Goal: Information Seeking & Learning: Check status

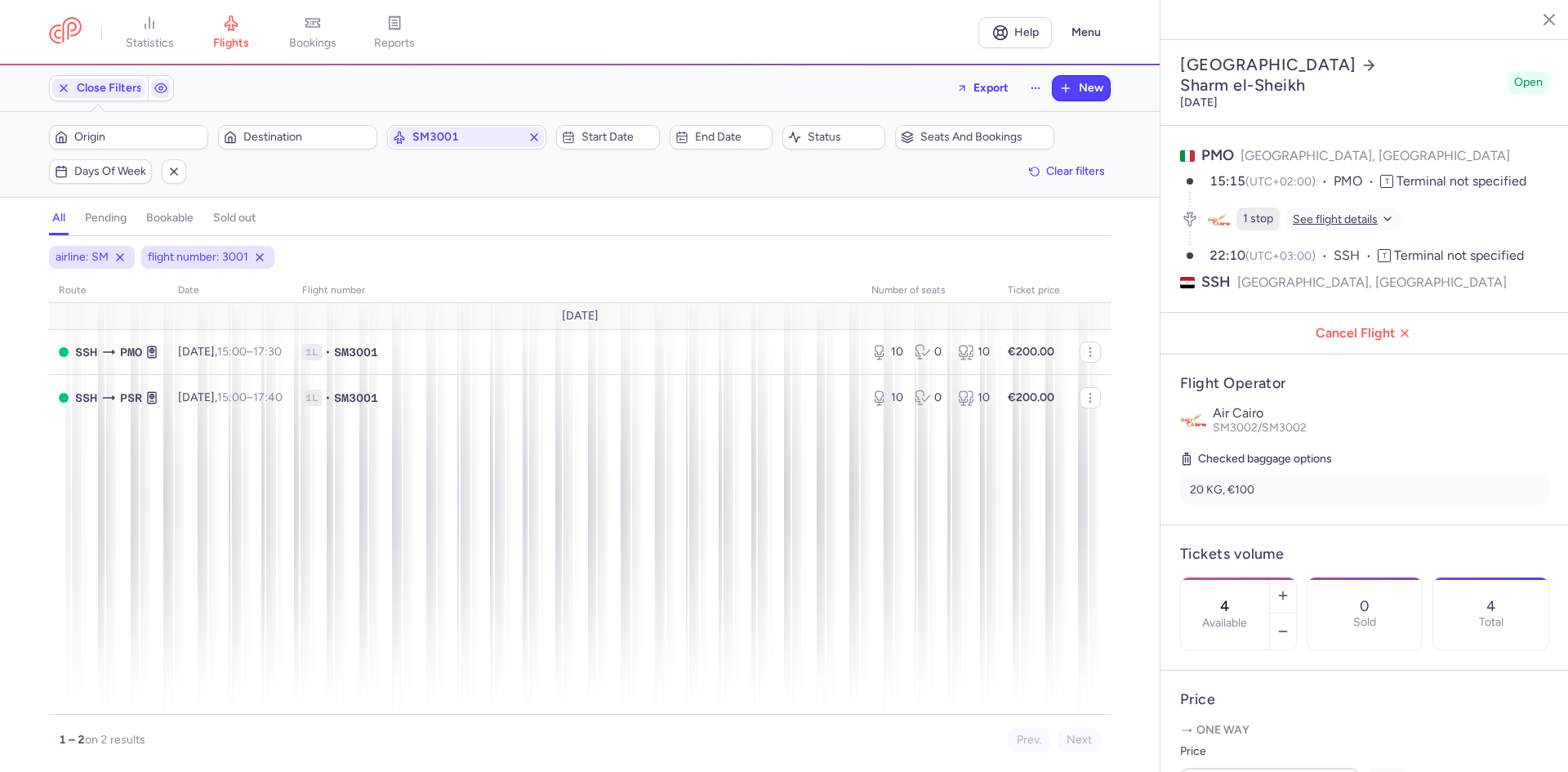
select select "days"
click at [278, 527] on div "route date Flight number number of seats Ticket price [DATE] SSH PMO [DATE] 15:…" at bounding box center [580, 497] width 1061 height 436
click at [479, 134] on span "SM3001" at bounding box center [466, 138] width 108 height 13
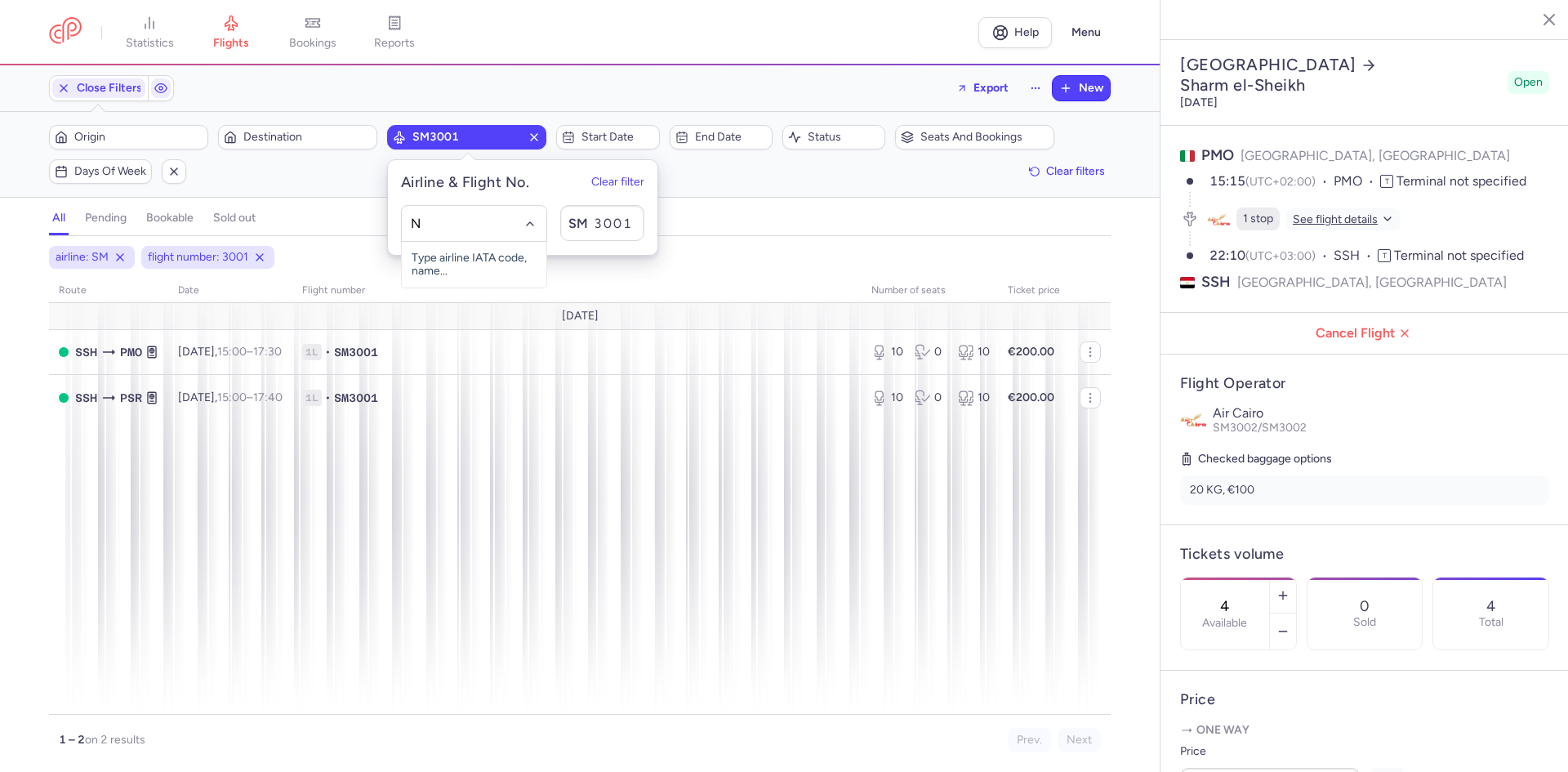
type input "NE"
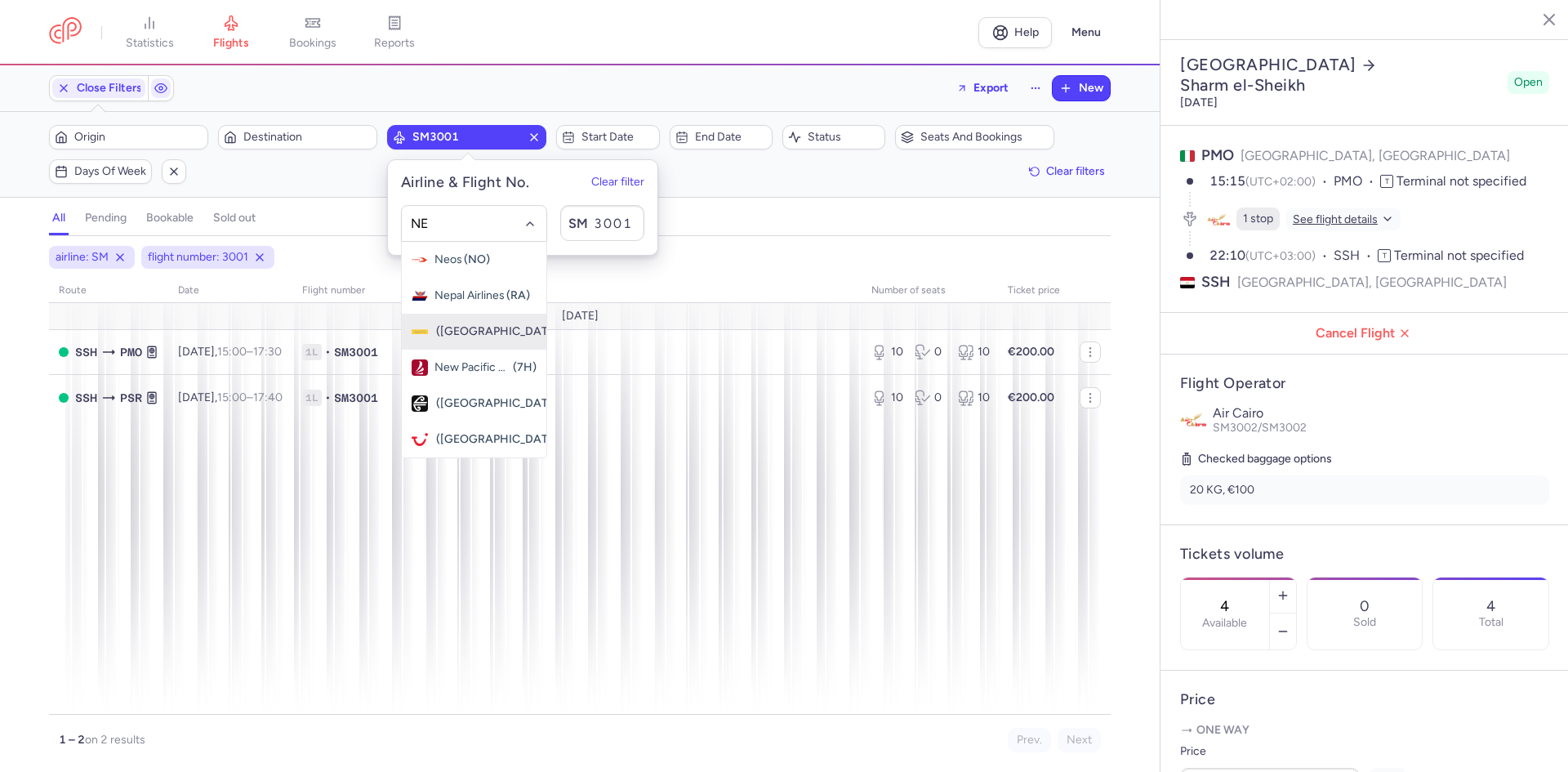
click at [435, 332] on span "Nesma Airlines" at bounding box center [435, 332] width 0 height 13
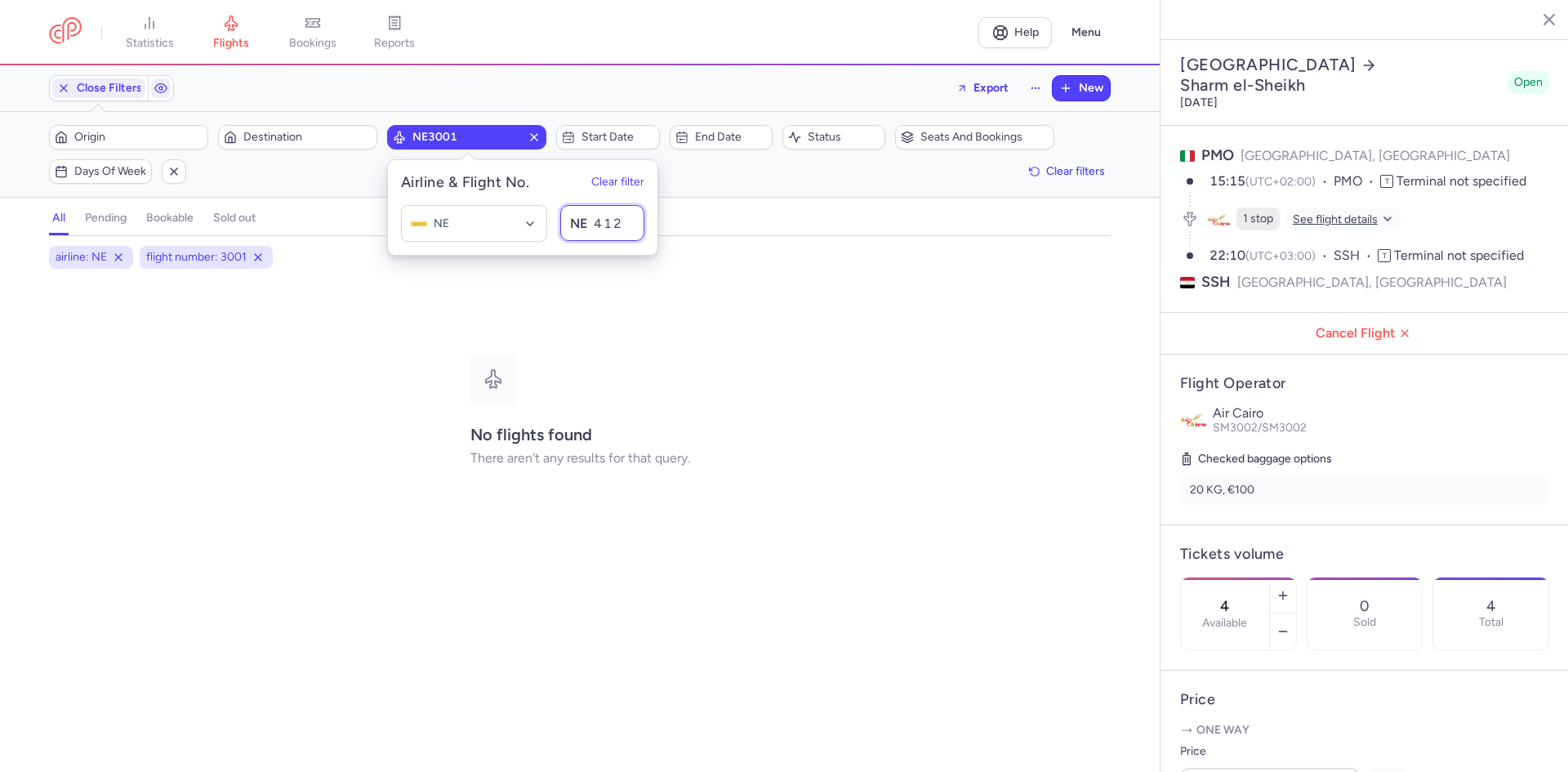
type input "4129"
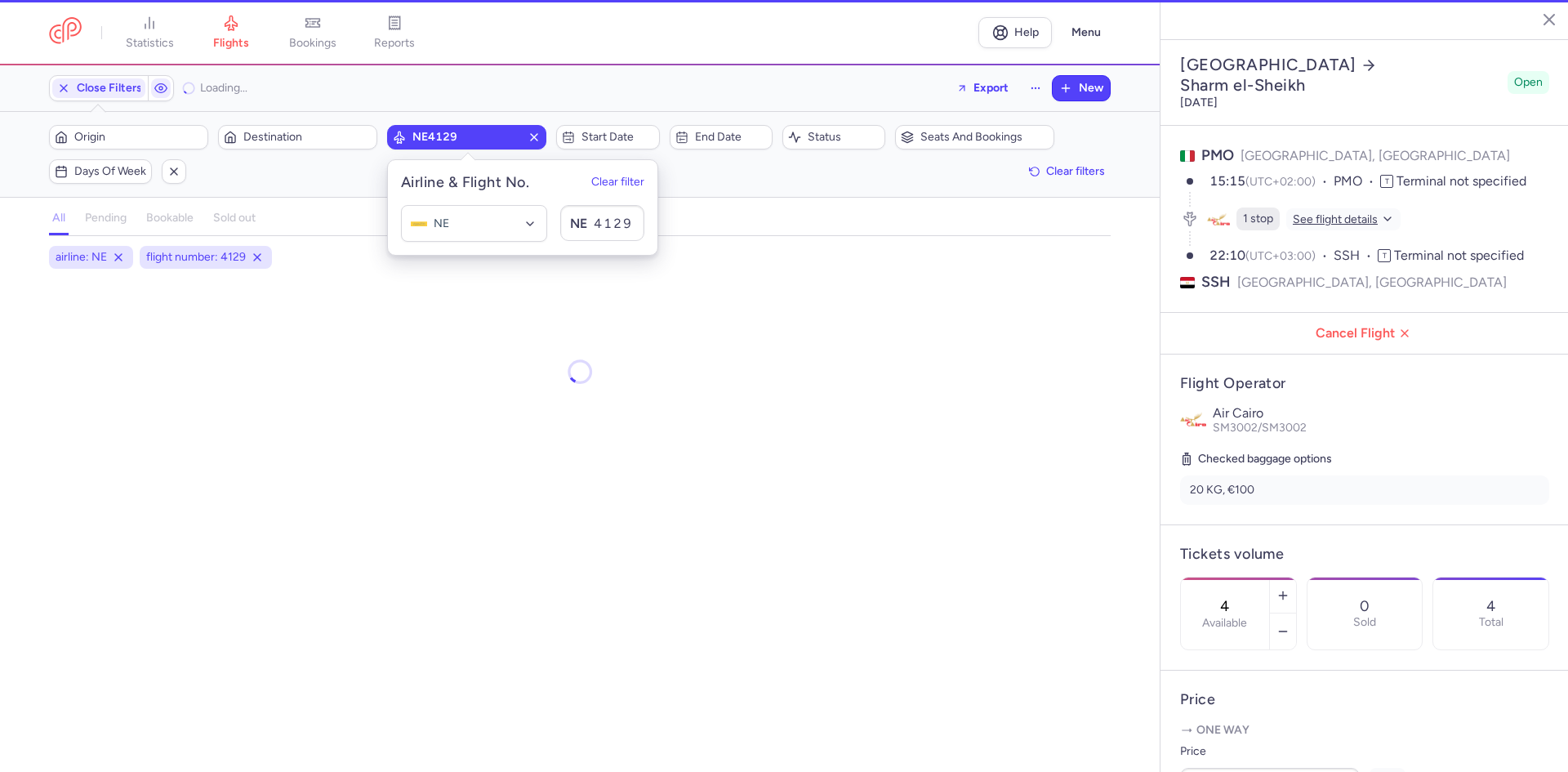
click at [699, 209] on div "all pending bookable sold out" at bounding box center [580, 222] width 1061 height 28
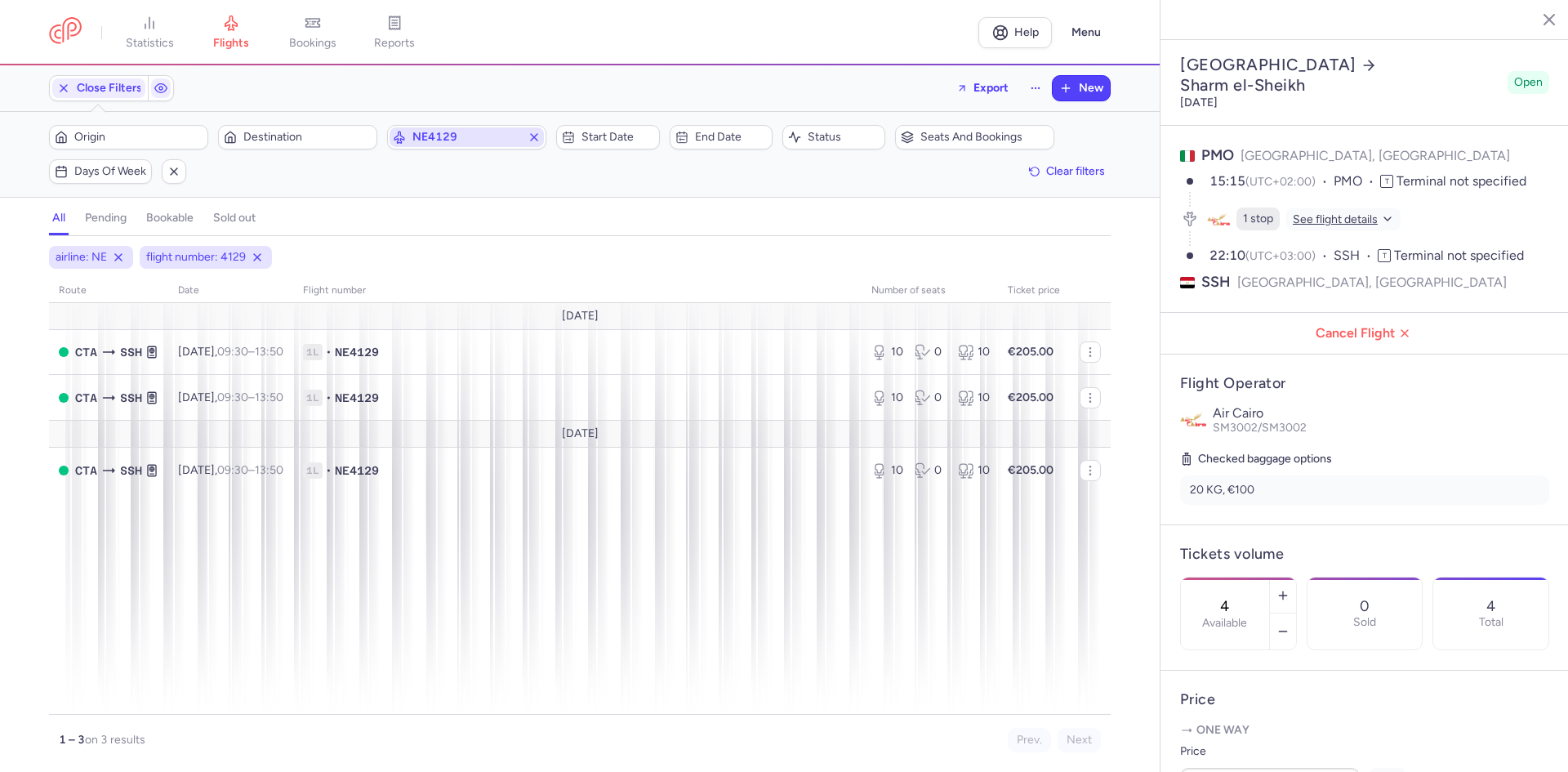
click at [470, 134] on span "NE4129" at bounding box center [466, 138] width 108 height 13
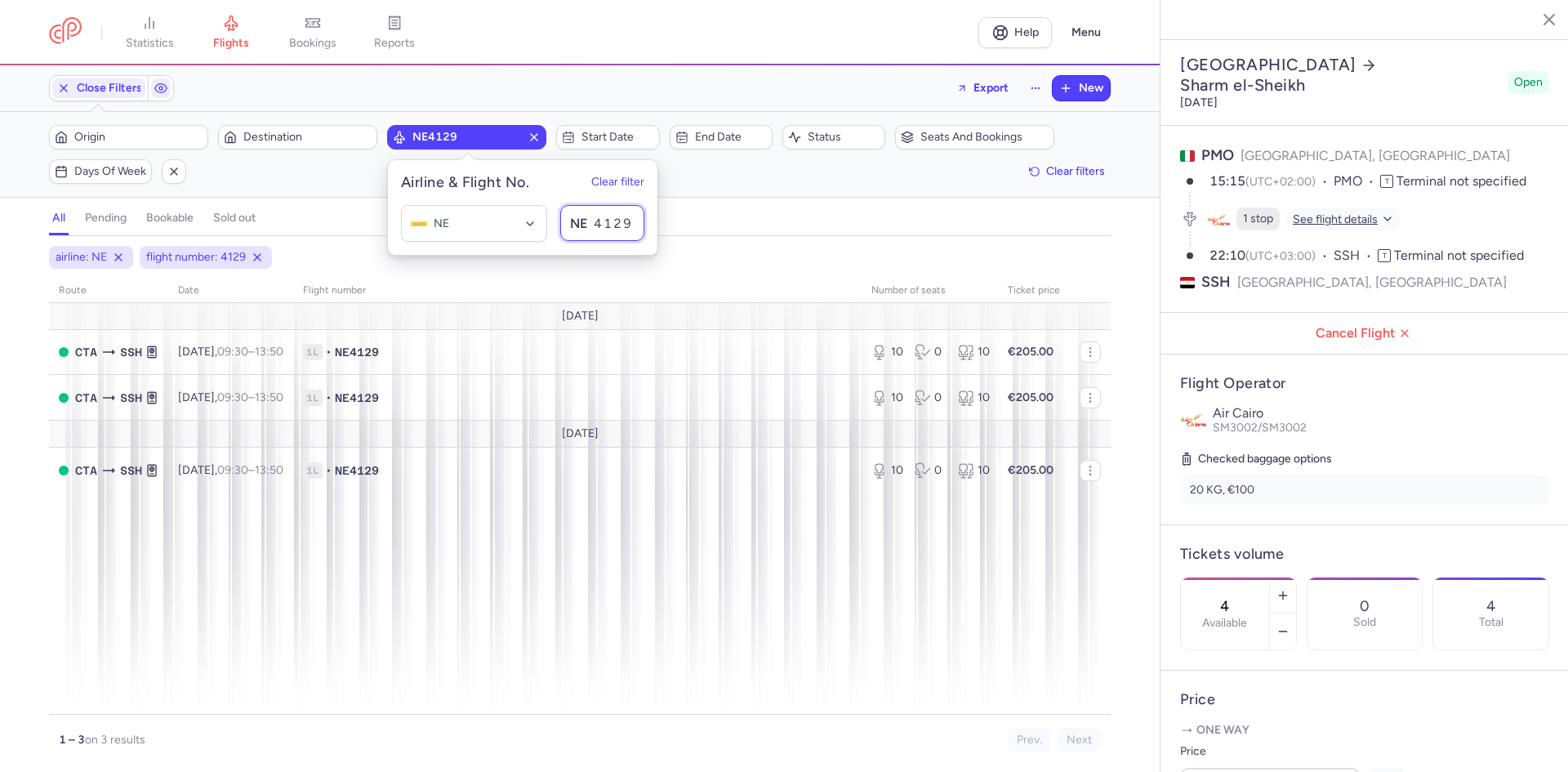
click at [632, 220] on input "4129" at bounding box center [602, 223] width 84 height 36
type input "4128"
click at [738, 214] on div "all pending bookable sold out" at bounding box center [580, 222] width 1061 height 28
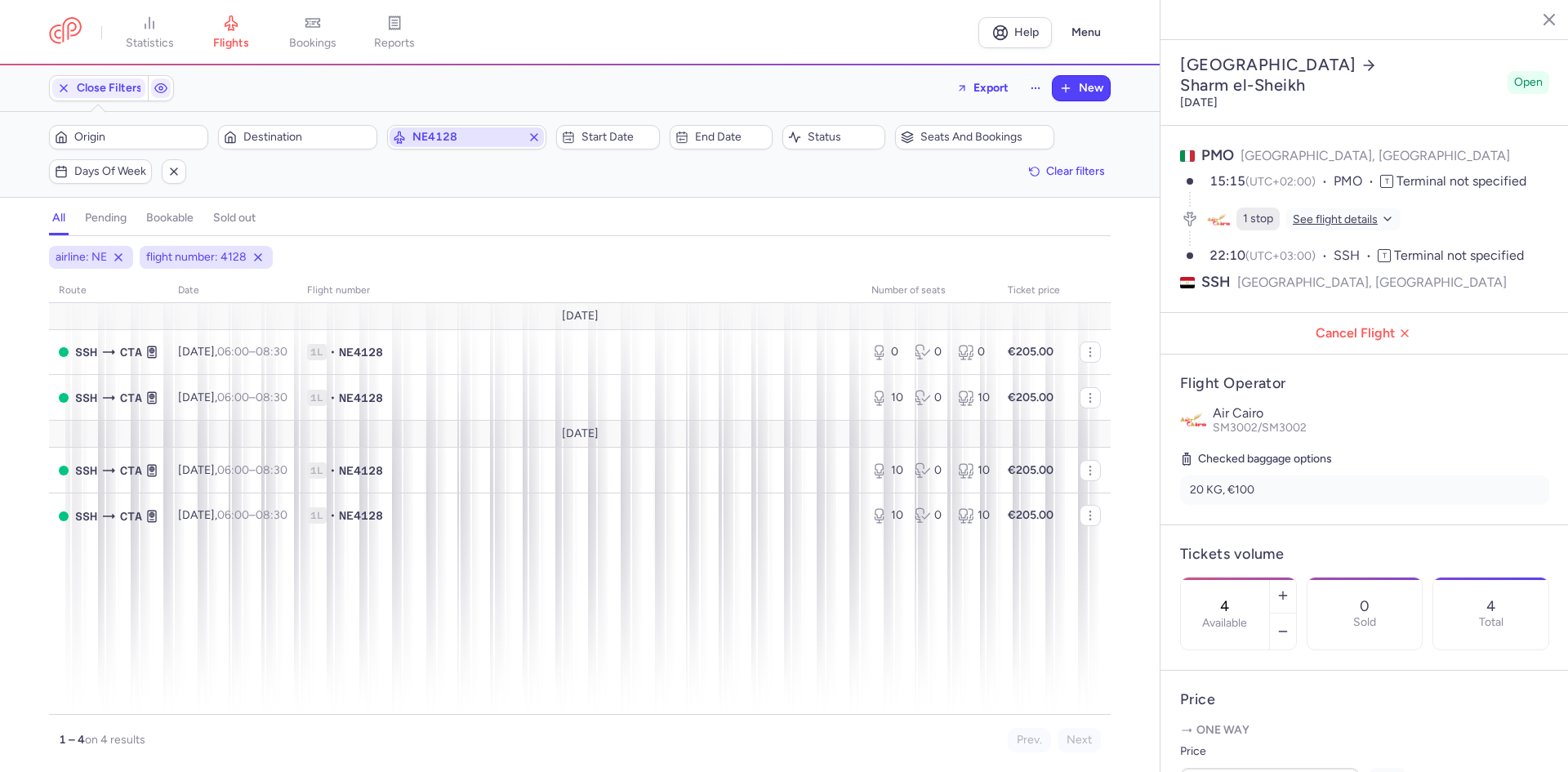
click at [474, 134] on span "NE4128" at bounding box center [466, 138] width 108 height 13
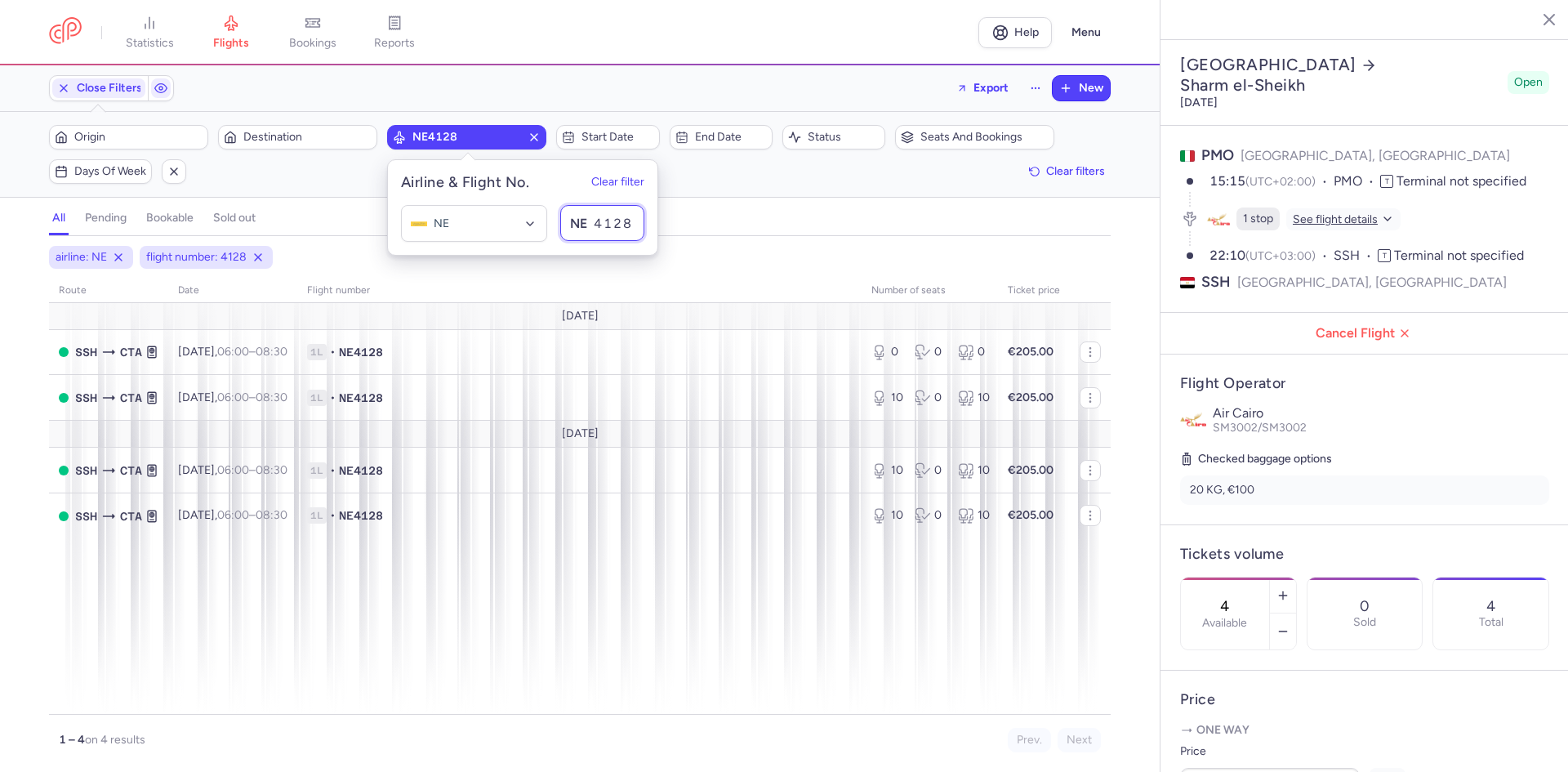
drag, startPoint x: 623, startPoint y: 221, endPoint x: 635, endPoint y: 221, distance: 12.0
click at [635, 221] on input "4128" at bounding box center [602, 223] width 84 height 36
type input "4129"
click at [810, 211] on div "all pending bookable sold out" at bounding box center [580, 222] width 1061 height 28
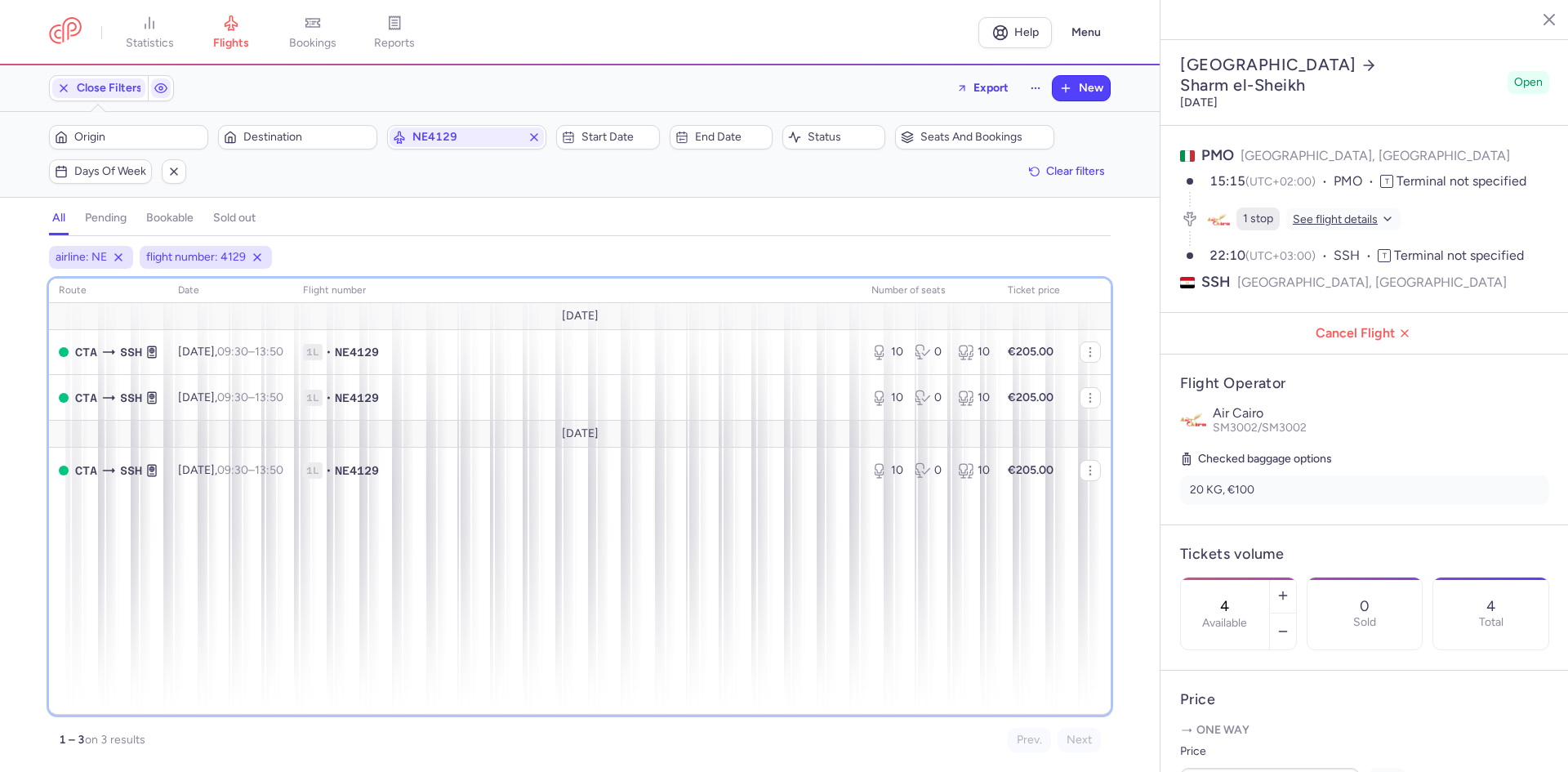
click at [502, 594] on div "route date Flight number number of seats Ticket price [DATE] CTA SSH [DATE] 09:…" at bounding box center [580, 497] width 1061 height 436
